Goal: Task Accomplishment & Management: Manage account settings

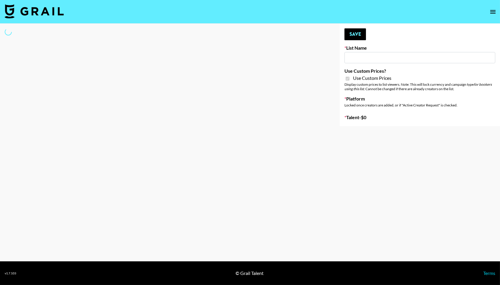
select select "Brand"
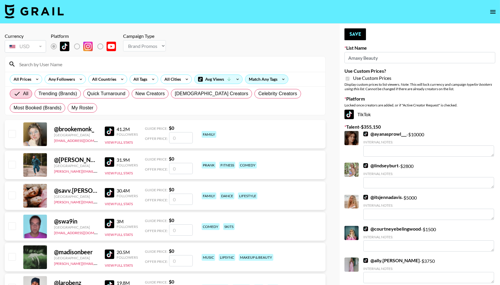
type input "Amaxy Beauty"
checkbox input "true"
click at [83, 108] on span "My Roster" at bounding box center [82, 107] width 22 height 7
click at [71, 108] on input "My Roster" at bounding box center [71, 108] width 0 height 0
radio input "true"
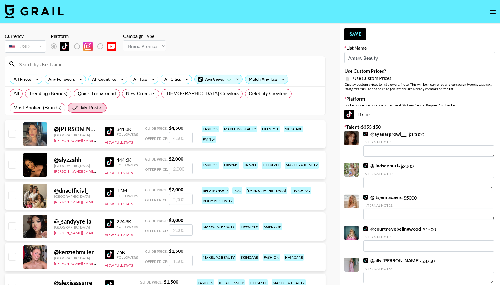
click at [13, 133] on input "checkbox" at bounding box center [11, 133] width 7 height 7
checkbox input "true"
type input "4500"
click at [13, 165] on input "checkbox" at bounding box center [11, 164] width 7 height 7
checkbox input "true"
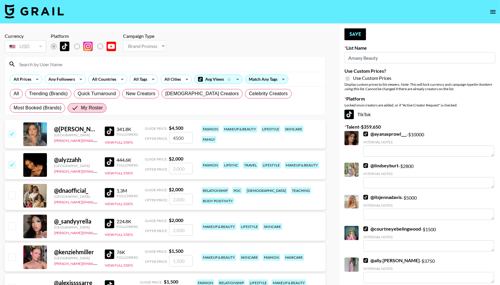
type input "2000"
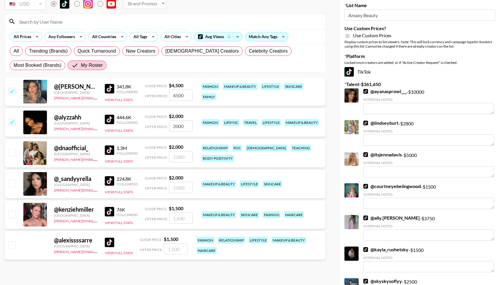
scroll to position [43, 0]
click at [13, 212] on input "checkbox" at bounding box center [11, 213] width 7 height 7
checkbox input "true"
type input "1500"
click at [12, 187] on input "checkbox" at bounding box center [11, 183] width 7 height 7
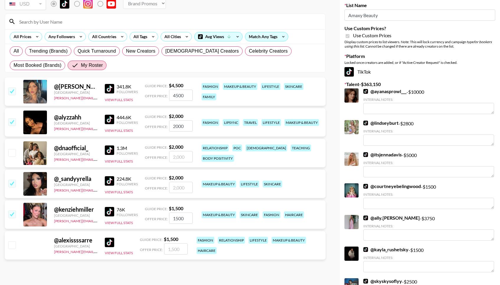
checkbox input "true"
type input "2000"
click at [13, 246] on input "checkbox" at bounding box center [11, 244] width 7 height 7
checkbox input "true"
type input "1500"
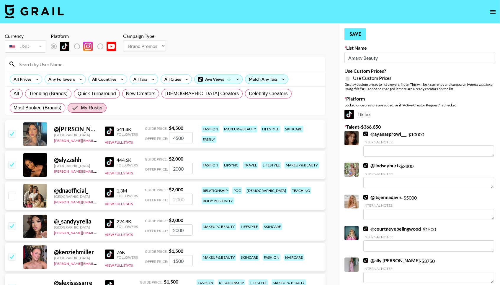
scroll to position [0, 0]
click at [361, 32] on button "Save" at bounding box center [356, 34] width 22 height 12
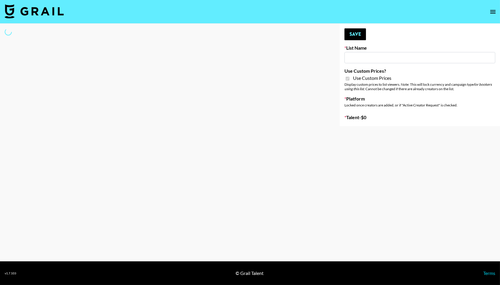
type input "COSRX LA"
checkbox input "true"
select select "Brand"
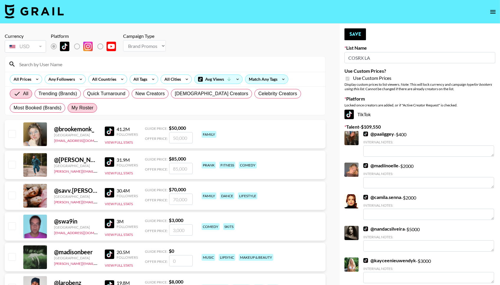
click at [92, 108] on span "My Roster" at bounding box center [82, 107] width 22 height 7
click at [71, 108] on input "My Roster" at bounding box center [71, 108] width 0 height 0
radio input "true"
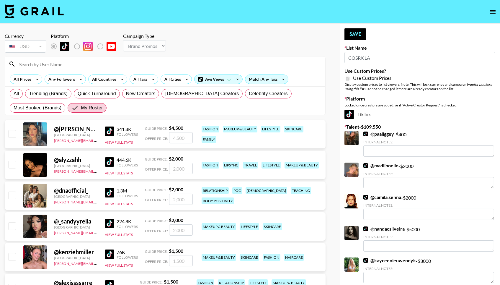
click at [11, 137] on input "checkbox" at bounding box center [11, 133] width 7 height 7
checkbox input "true"
type input "4500"
click at [13, 226] on input "checkbox" at bounding box center [11, 225] width 7 height 7
checkbox input "true"
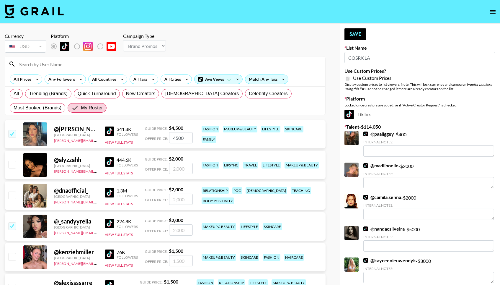
type input "2000"
click at [359, 38] on button "Save" at bounding box center [356, 34] width 22 height 12
